Goal: Task Accomplishment & Management: Manage account settings

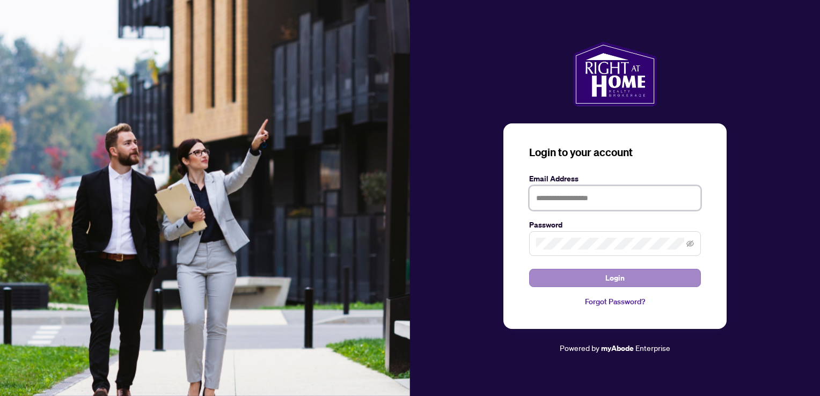
type input "**********"
click at [652, 280] on button "Login" at bounding box center [615, 278] width 172 height 18
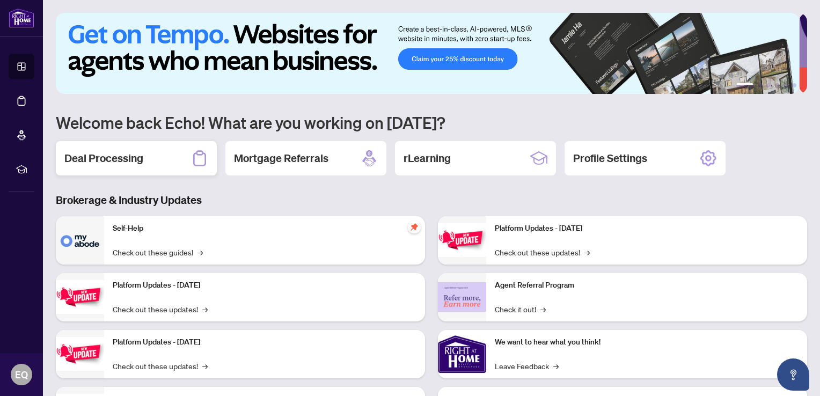
click at [124, 160] on h2 "Deal Processing" at bounding box center [103, 158] width 79 height 15
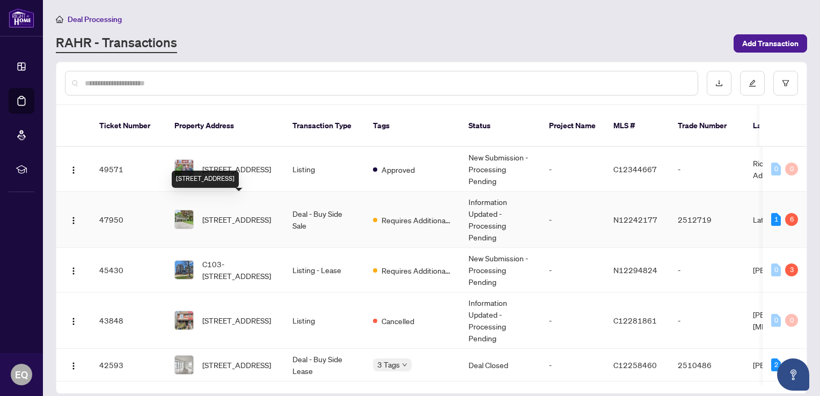
click at [239, 214] on span "[STREET_ADDRESS]" at bounding box center [236, 220] width 69 height 12
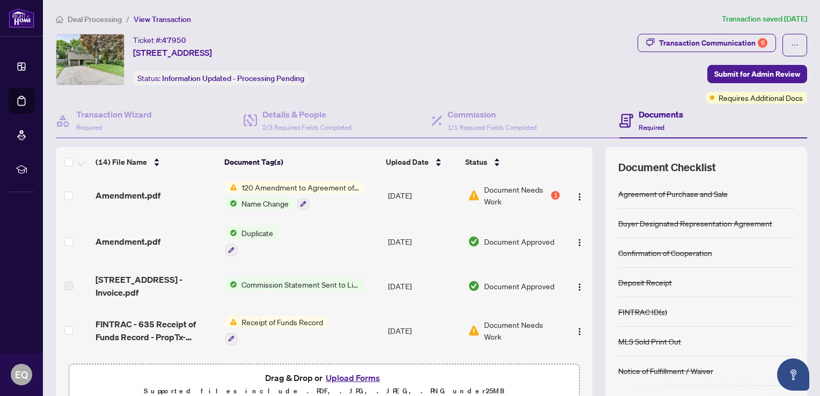
scroll to position [66, 0]
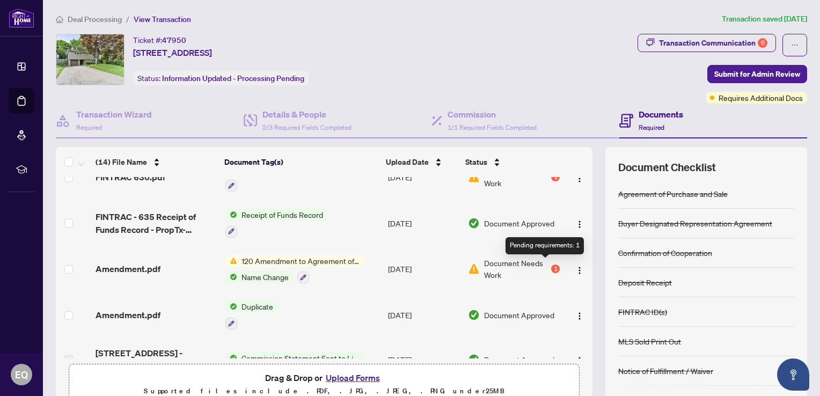
click at [551, 265] on div "1" at bounding box center [555, 269] width 9 height 9
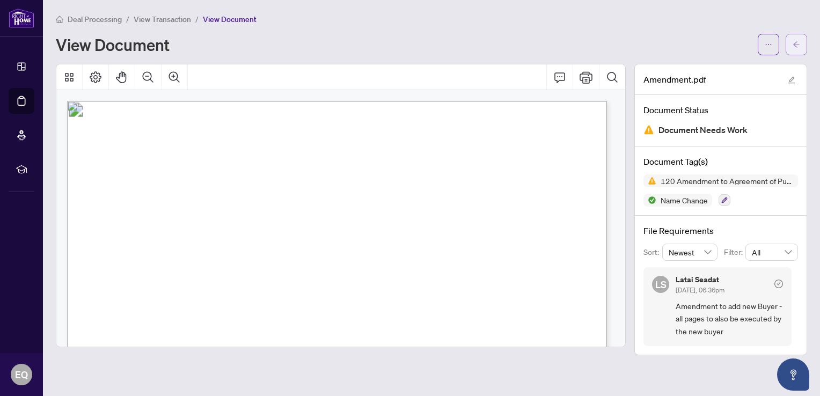
click at [794, 46] on icon "arrow-left" at bounding box center [797, 45] width 8 height 8
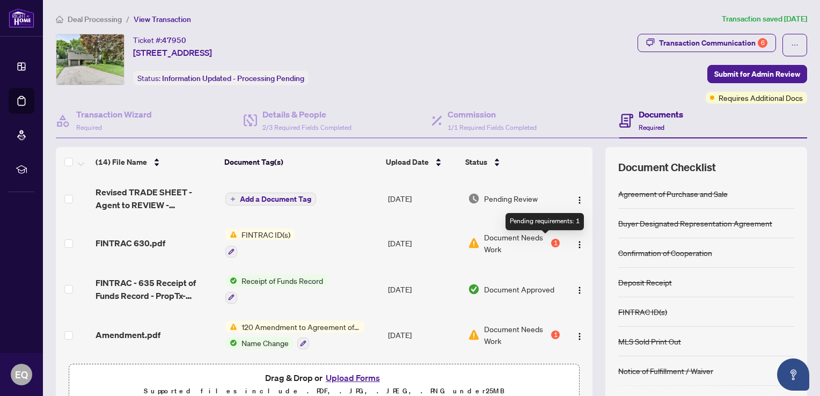
click at [551, 243] on div "1" at bounding box center [555, 243] width 9 height 9
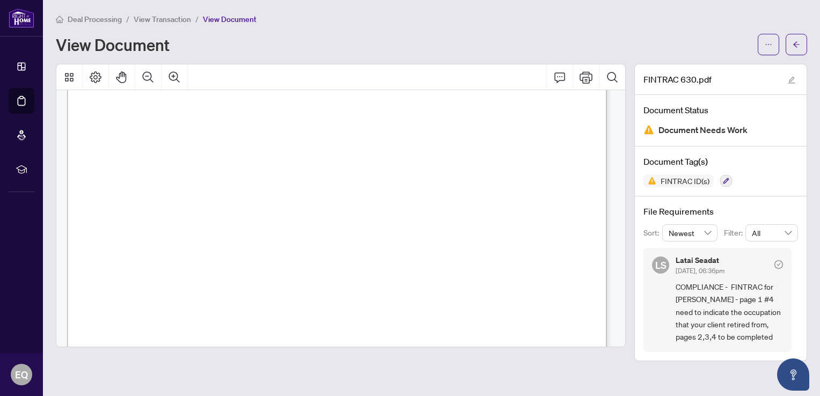
scroll to position [2182, 0]
click at [796, 48] on icon "arrow-left" at bounding box center [797, 45] width 8 height 8
